Goal: Find specific page/section

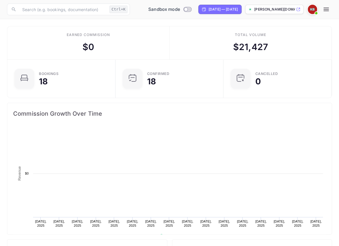
scroll to position [90, 155]
click at [66, 12] on input "text" at bounding box center [63, 10] width 88 height 12
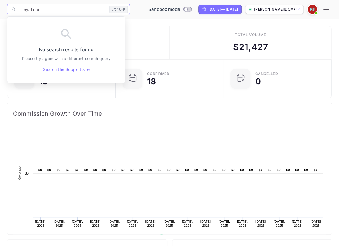
type input "royal obi"
click at [266, 9] on p "[PERSON_NAME][DOMAIN_NAME]..." at bounding box center [274, 9] width 41 height 5
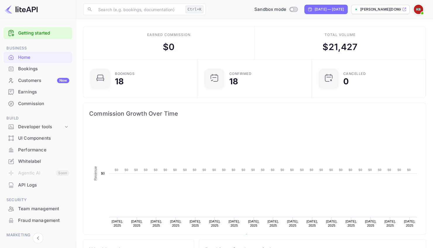
scroll to position [90, 107]
click at [364, 7] on p "[PERSON_NAME][DOMAIN_NAME]..." at bounding box center [381, 9] width 41 height 5
